Goal: Task Accomplishment & Management: Manage account settings

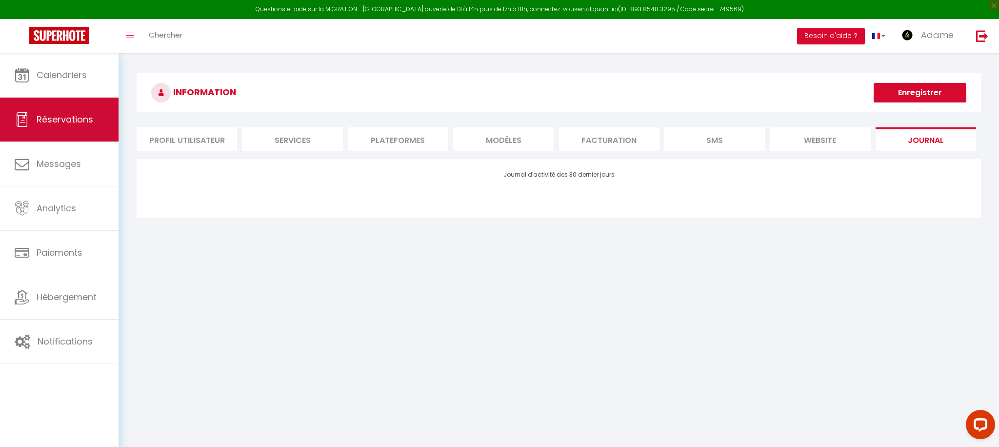
scroll to position [0, 0]
click at [99, 138] on link "Réservations" at bounding box center [59, 120] width 119 height 44
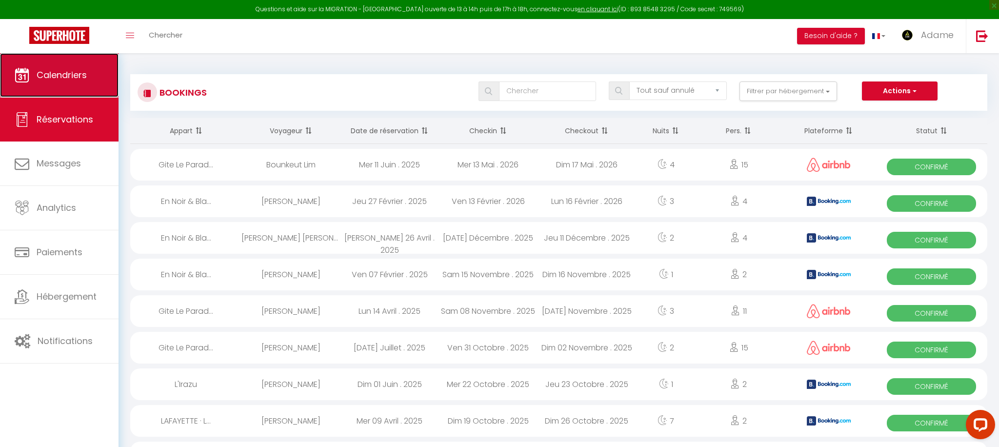
click at [57, 79] on span "Calendriers" at bounding box center [62, 75] width 50 height 12
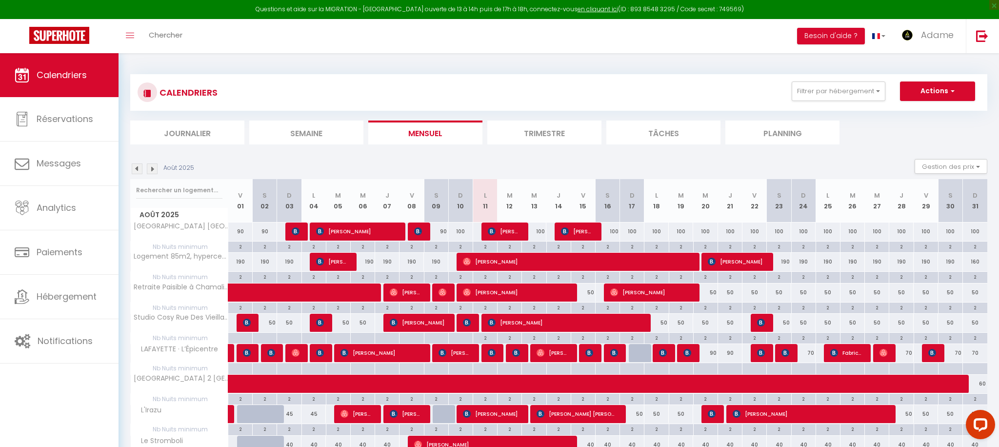
click at [136, 171] on img at bounding box center [137, 168] width 11 height 11
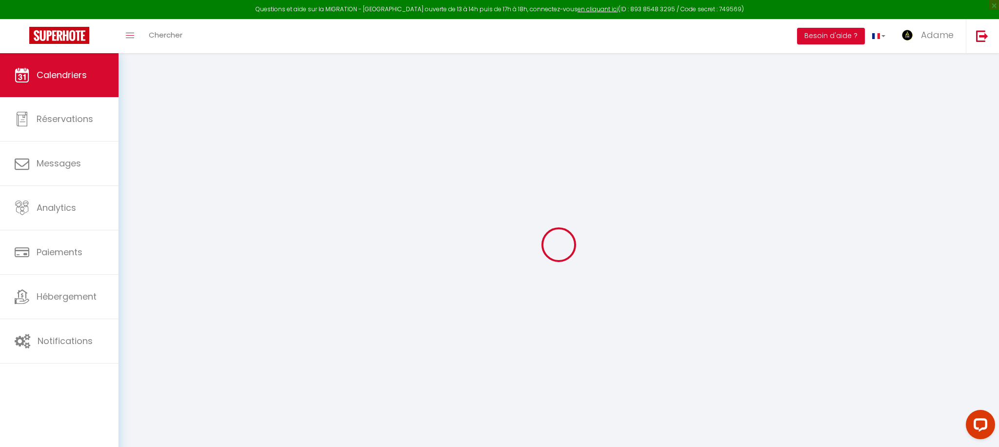
select select "2025"
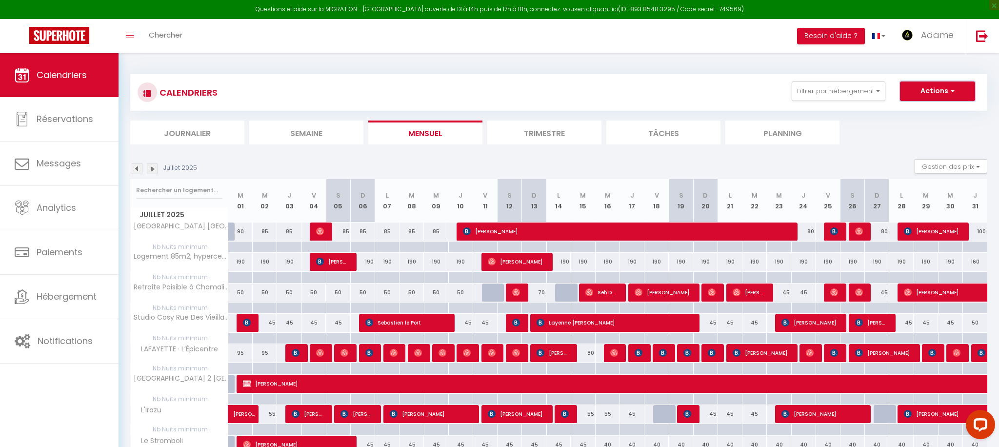
click at [928, 96] on button "Actions" at bounding box center [937, 91] width 75 height 20
click at [921, 129] on link "Exporter les réservations" at bounding box center [927, 128] width 85 height 15
type input "[EMAIL_ADDRESS][DOMAIN_NAME]"
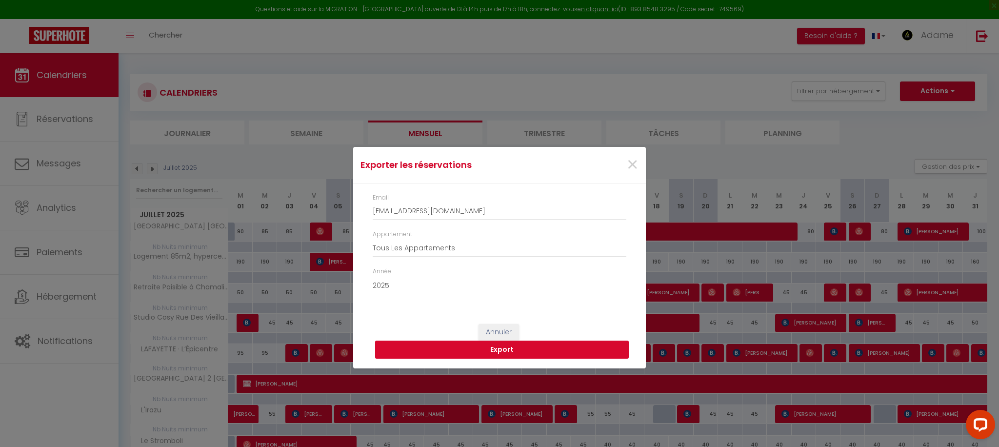
click at [504, 350] on button "Export" at bounding box center [502, 349] width 254 height 19
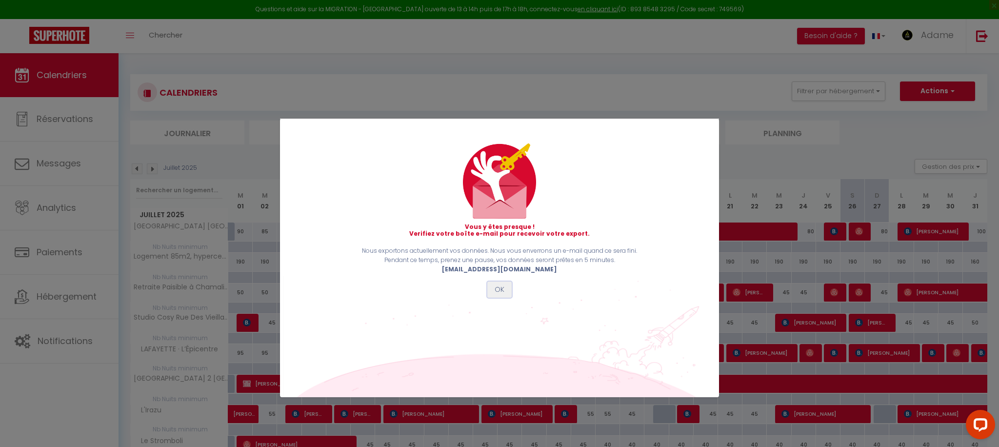
click at [493, 286] on button "OK" at bounding box center [499, 289] width 24 height 17
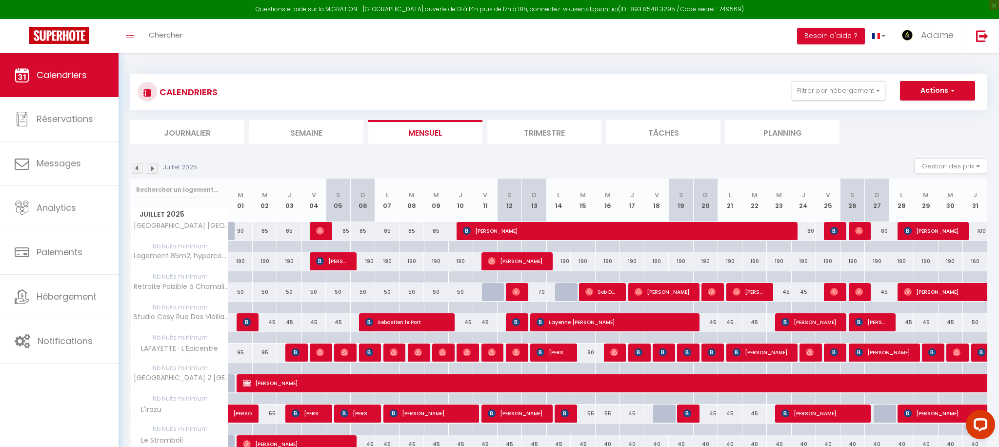
scroll to position [48, 0]
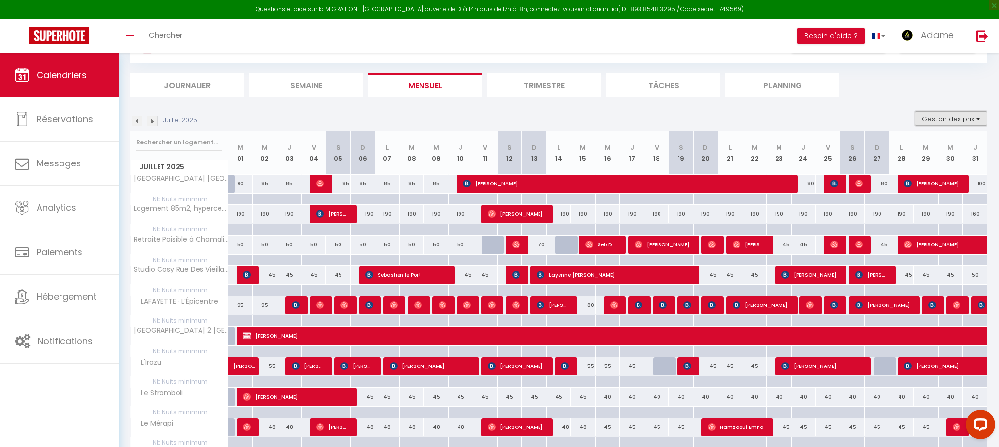
click at [952, 118] on button "Gestion des prix" at bounding box center [951, 118] width 73 height 15
drag, startPoint x: 941, startPoint y: 148, endPoint x: 897, endPoint y: 131, distance: 47.4
click at [941, 147] on input "Nb Nuits minimum" at bounding box center [943, 149] width 88 height 10
checkbox input "false"
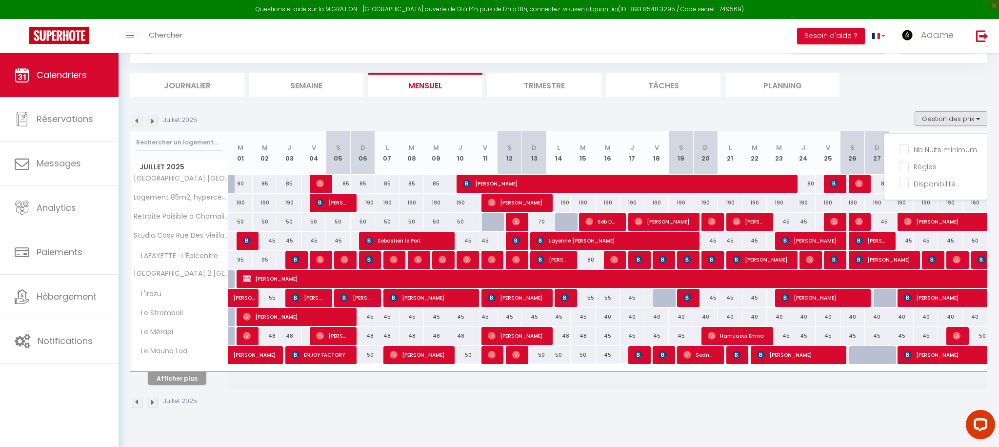
click at [885, 122] on div "Juillet 2025 Gestion des prix Nb Nuits minimum Règles Disponibilité" at bounding box center [558, 121] width 857 height 20
click at [170, 377] on button "Afficher plus" at bounding box center [177, 378] width 59 height 13
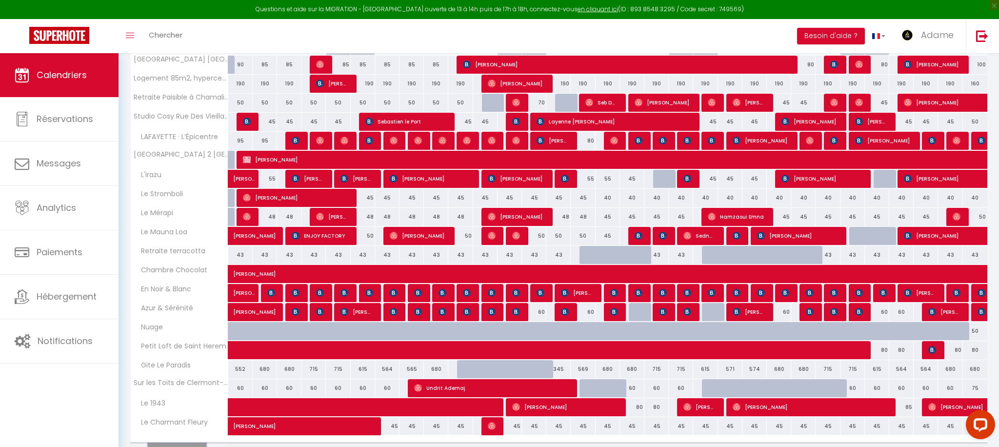
scroll to position [220, 0]
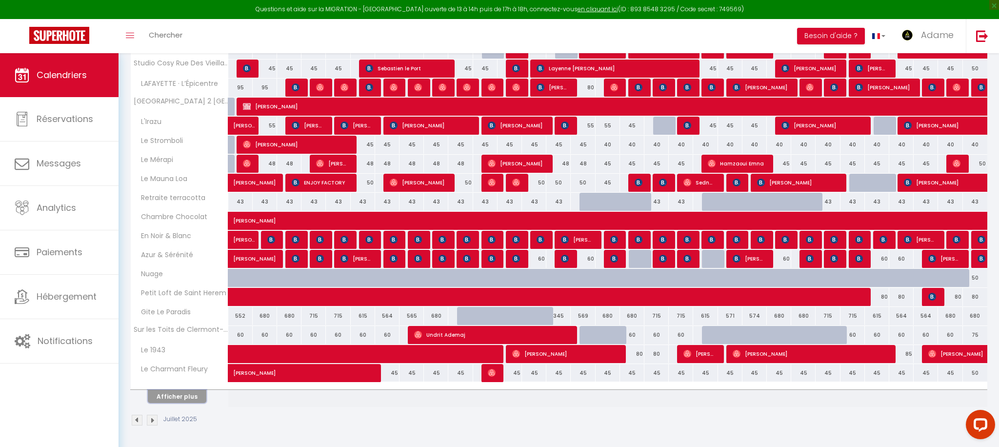
click at [184, 395] on button "Afficher plus" at bounding box center [177, 396] width 59 height 13
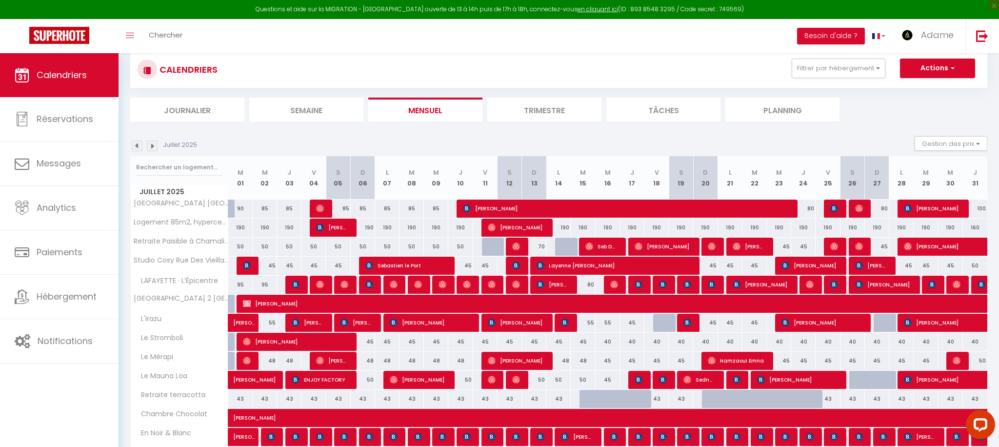
scroll to position [58, 0]
